Goal: Book appointment/travel/reservation

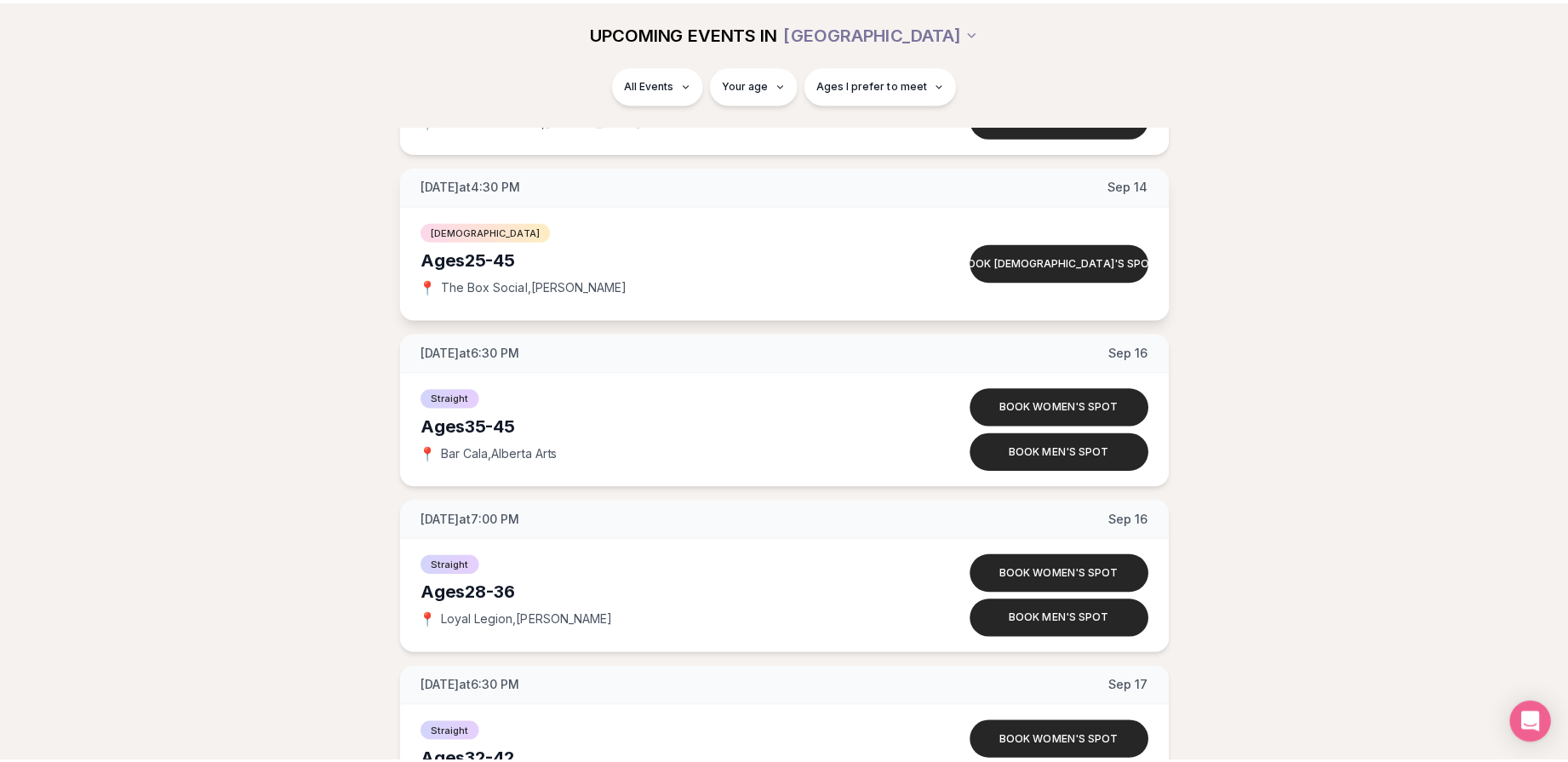
scroll to position [5305, 0]
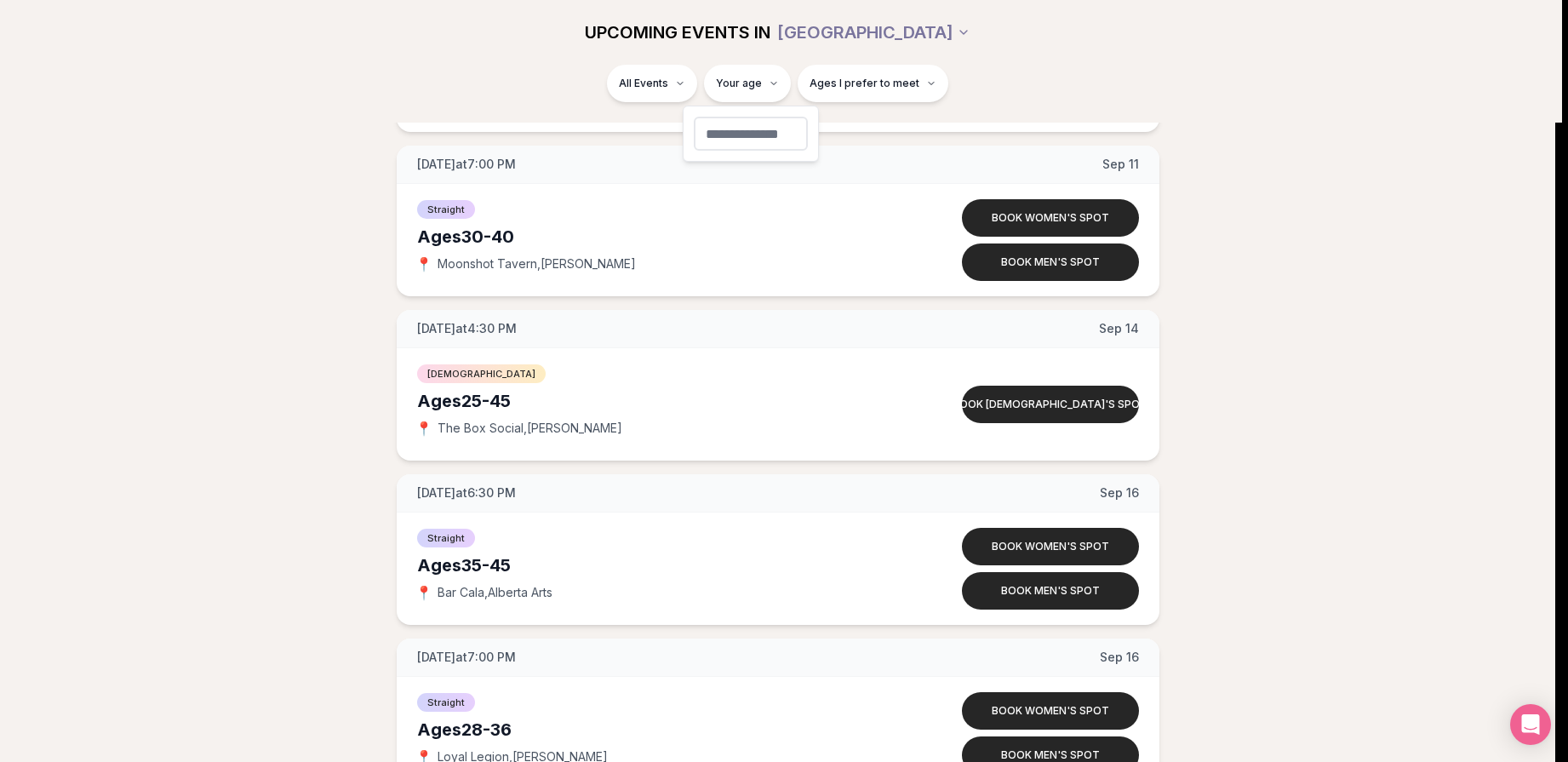
type input "**"
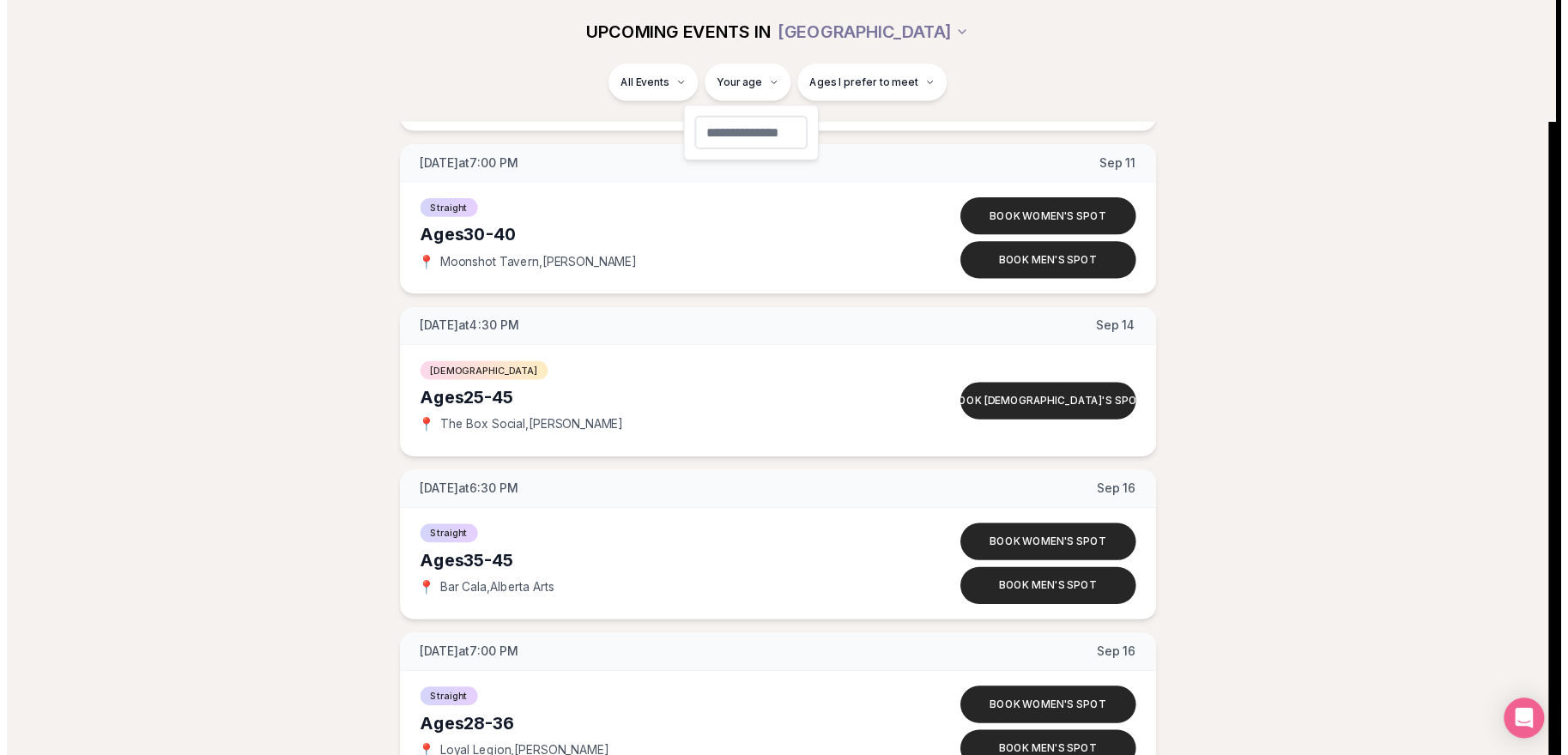
scroll to position [99, 0]
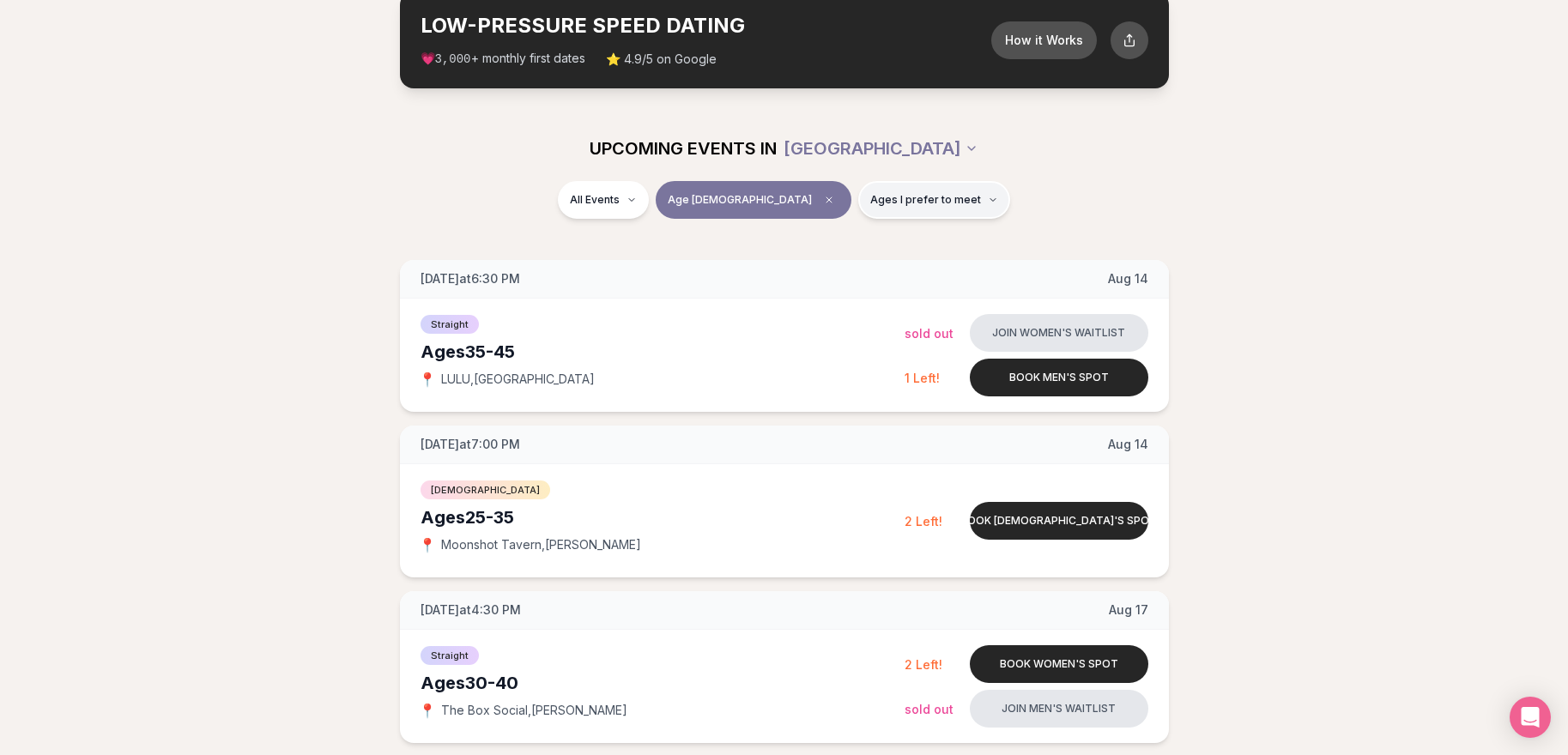
click at [889, 213] on button "Ages I prefer to meet" at bounding box center [934, 200] width 152 height 38
click at [881, 245] on span "Younger than me" at bounding box center [876, 241] width 96 height 17
click at [814, 245] on button "Younger than me" at bounding box center [811, 242] width 14 height 14
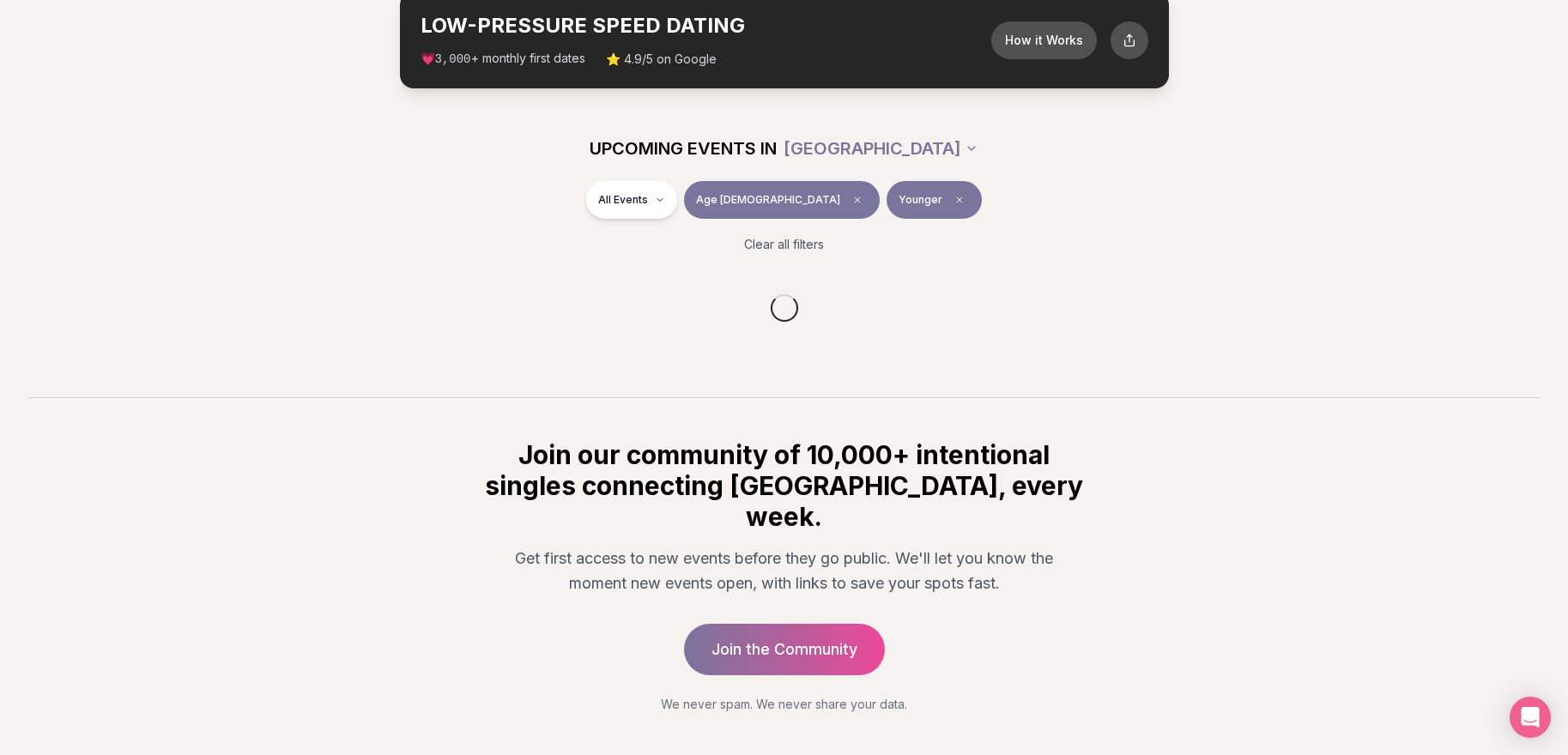
click at [1107, 181] on div "All Events Age [DEMOGRAPHIC_DATA] Younger" at bounding box center [784, 203] width 961 height 45
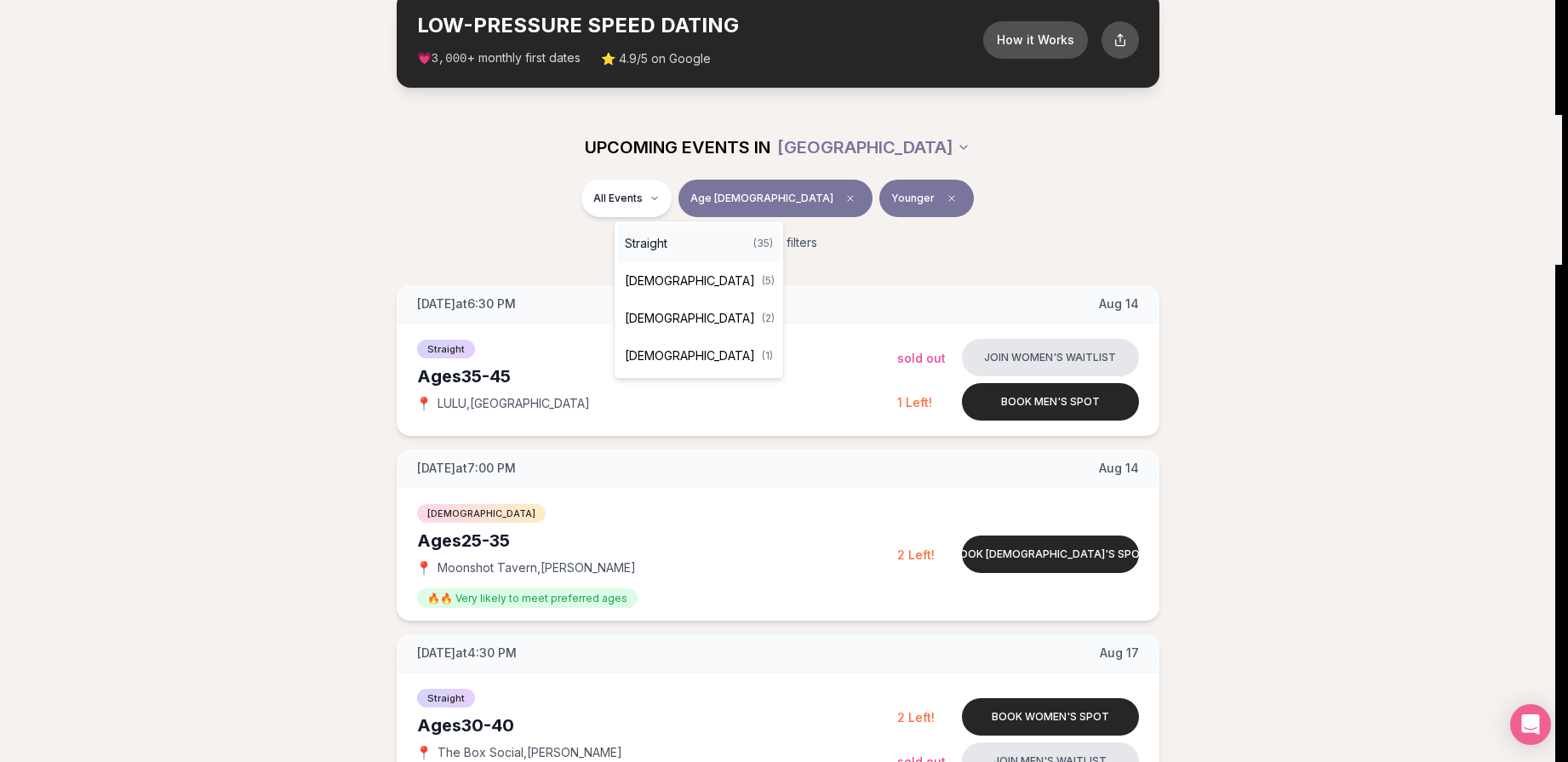
click at [679, 253] on div "Straight ( 35 )" at bounding box center [698, 244] width 162 height 38
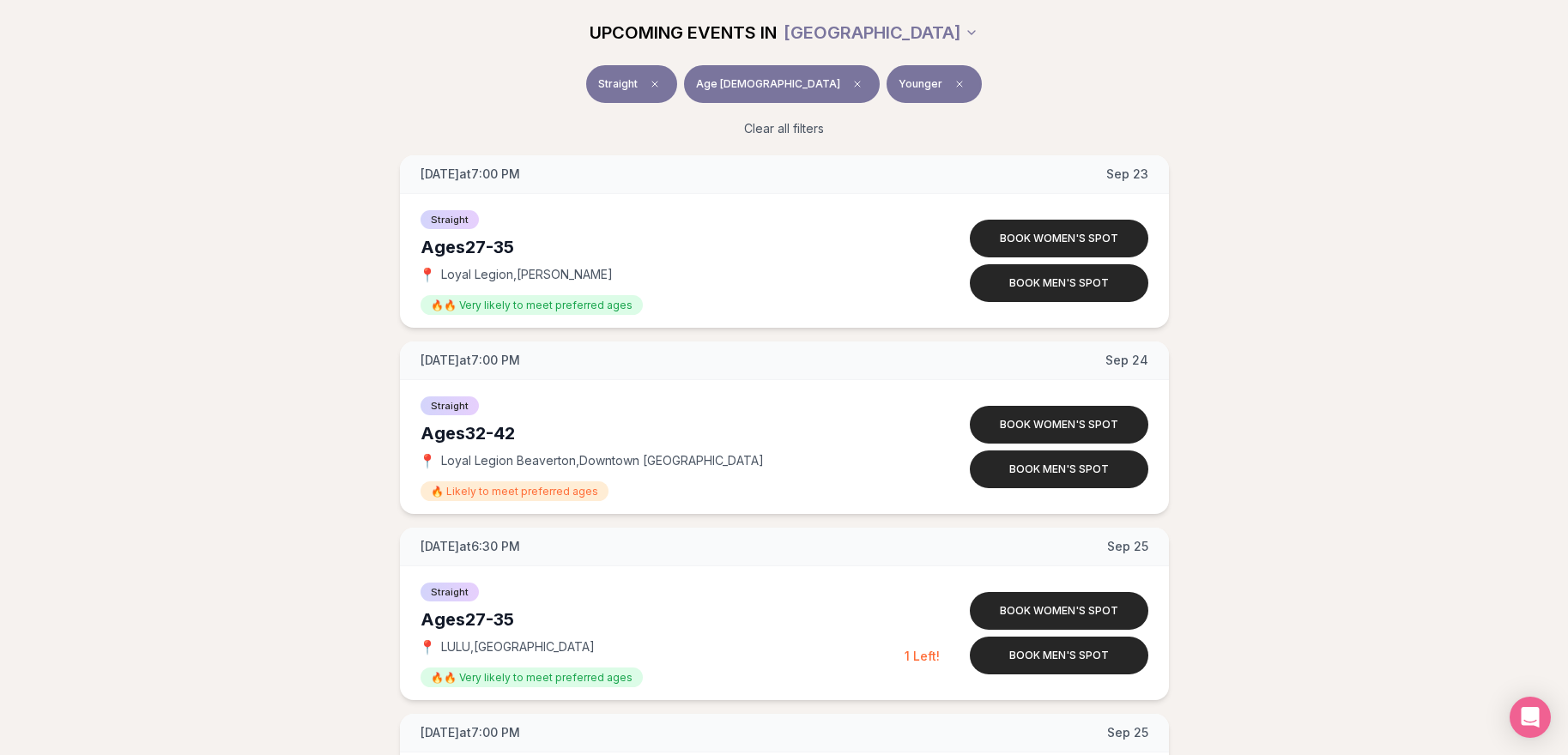
scroll to position [5346, 0]
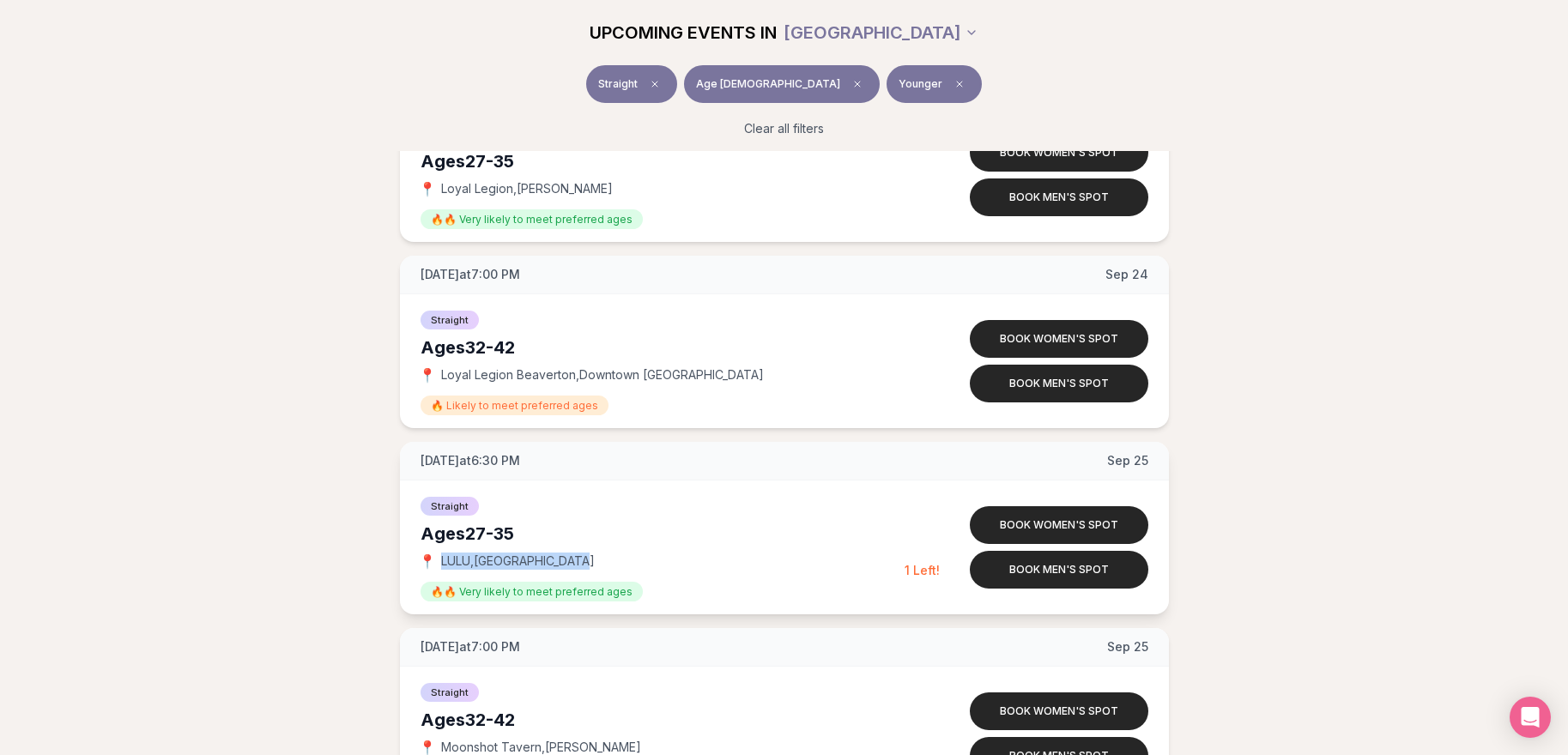
drag, startPoint x: 601, startPoint y: 563, endPoint x: 439, endPoint y: 563, distance: 161.4
click at [439, 563] on div "📍 LULU , [GEOGRAPHIC_DATA]" at bounding box center [663, 561] width 484 height 17
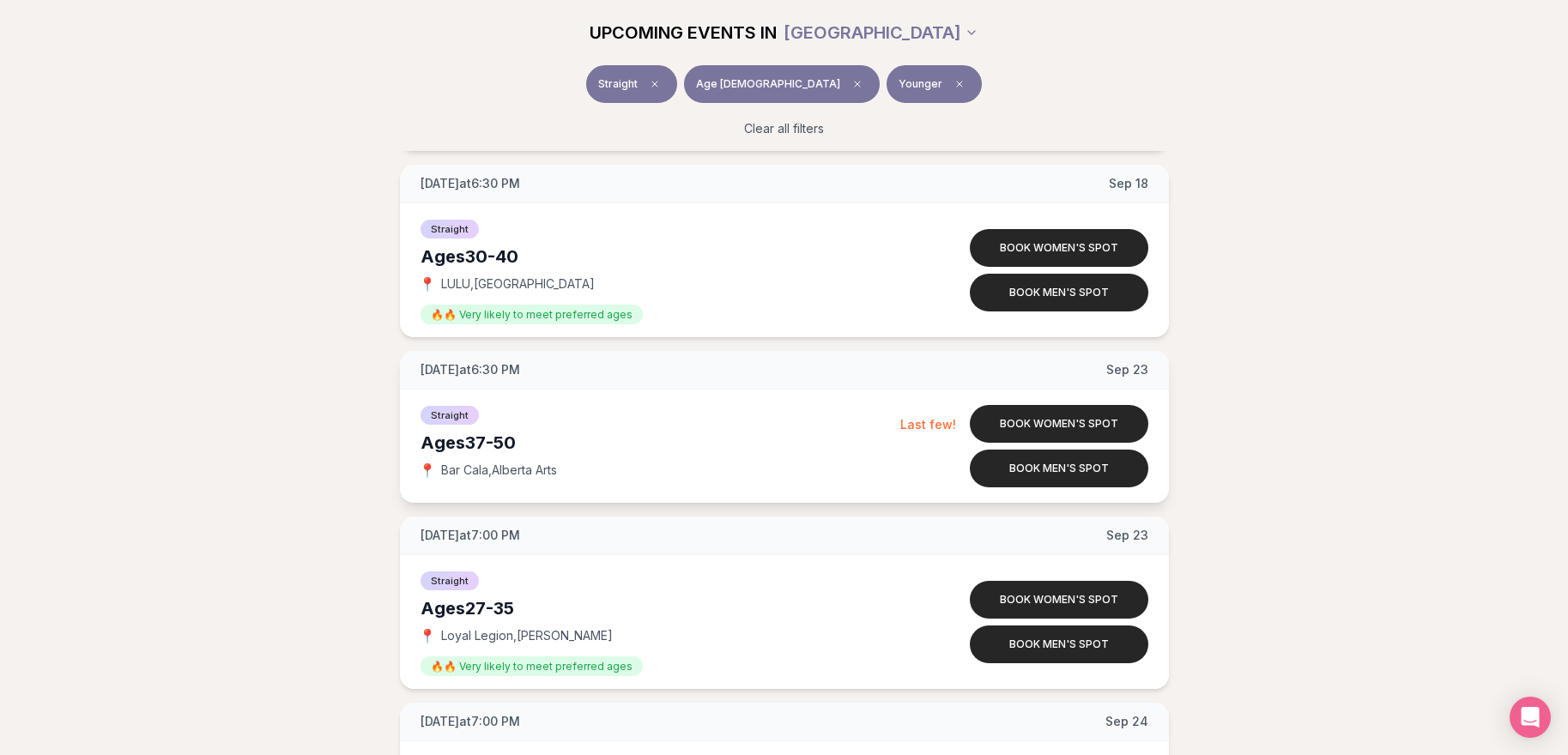
scroll to position [5175, 0]
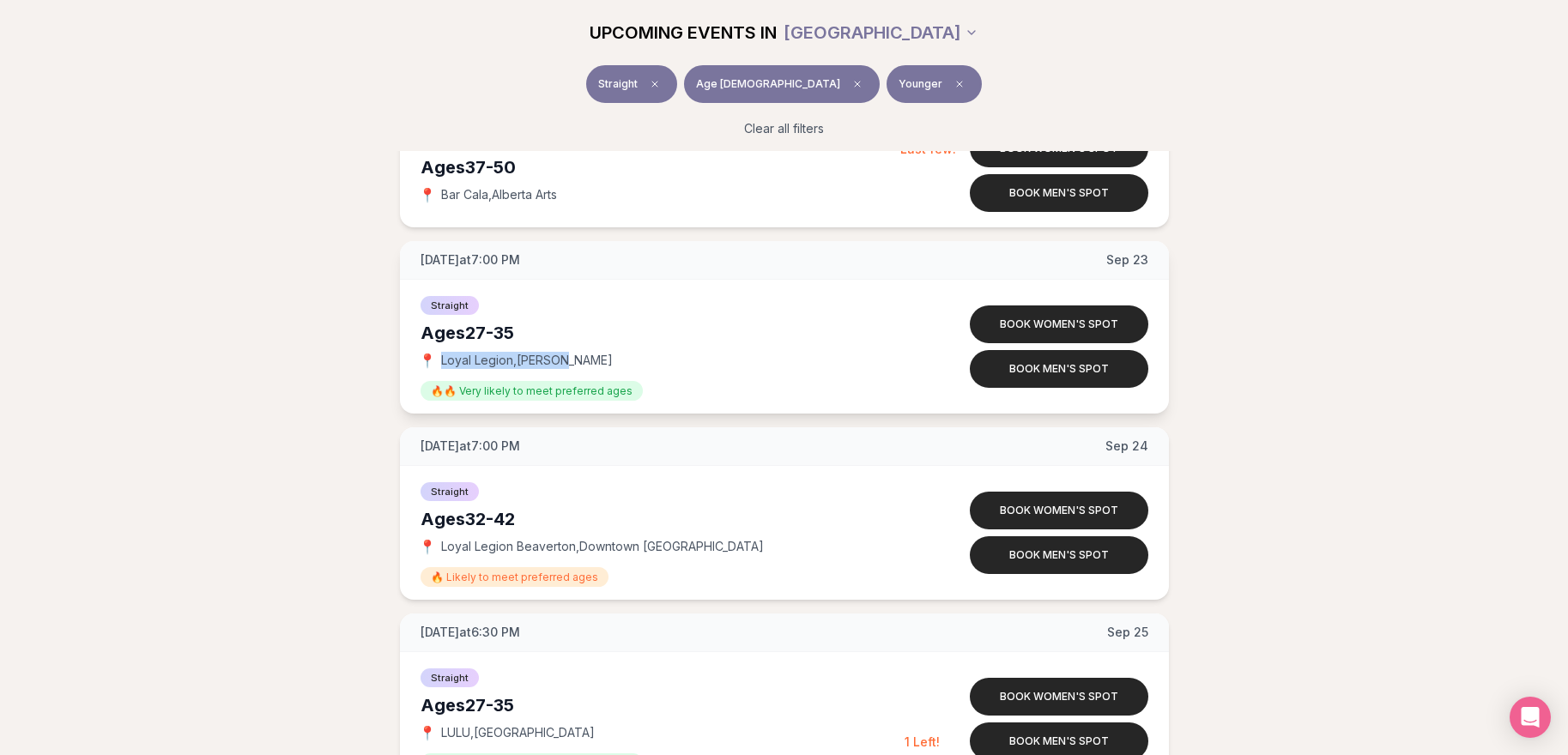
drag, startPoint x: 616, startPoint y: 362, endPoint x: 443, endPoint y: 360, distance: 173.4
click at [443, 360] on div "📍 Loyal Legion , [PERSON_NAME]" at bounding box center [663, 360] width 484 height 17
click at [1031, 376] on button "Book men's spot" at bounding box center [1059, 369] width 179 height 38
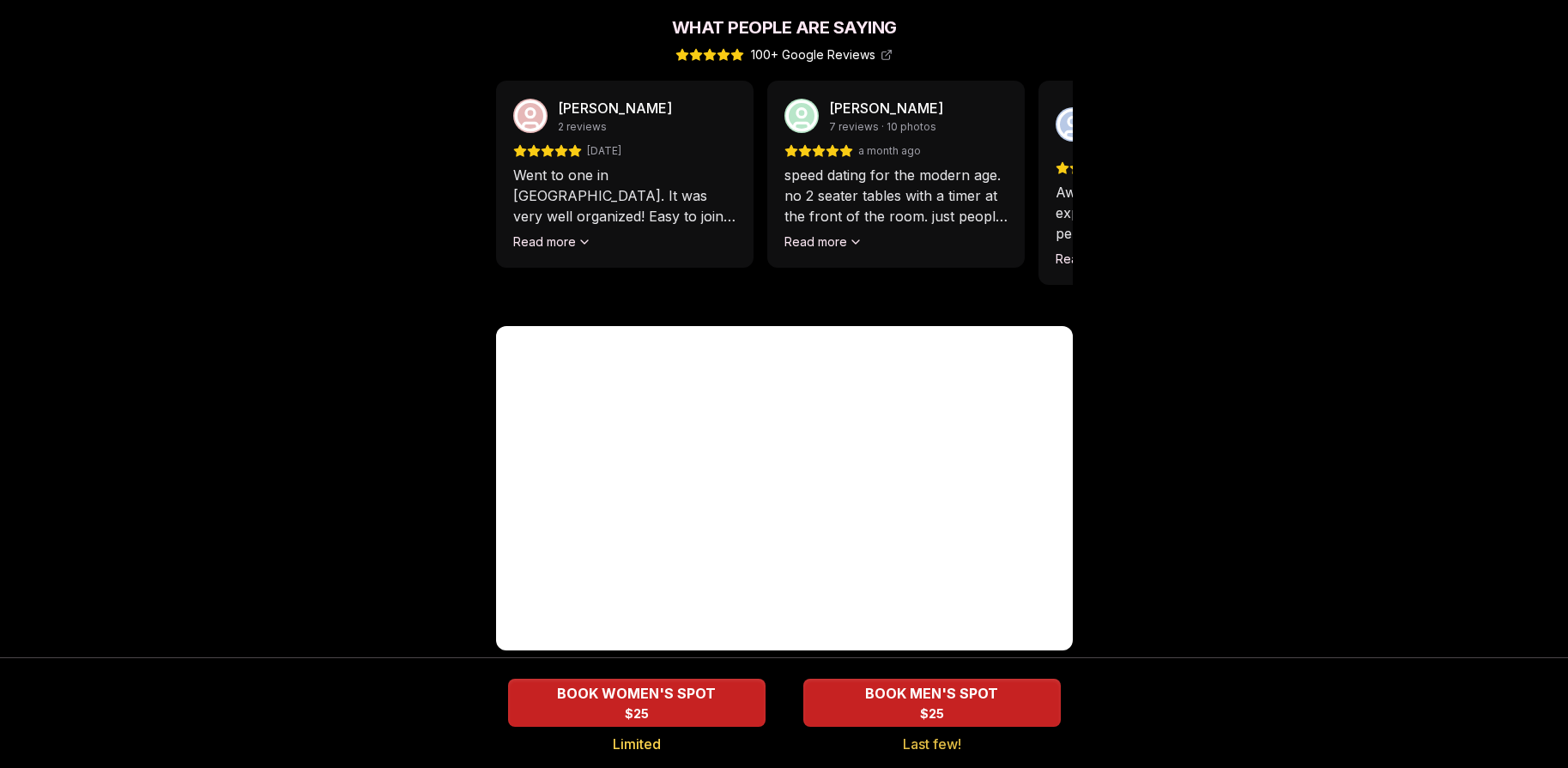
scroll to position [1582, 0]
